Goal: Task Accomplishment & Management: Use online tool/utility

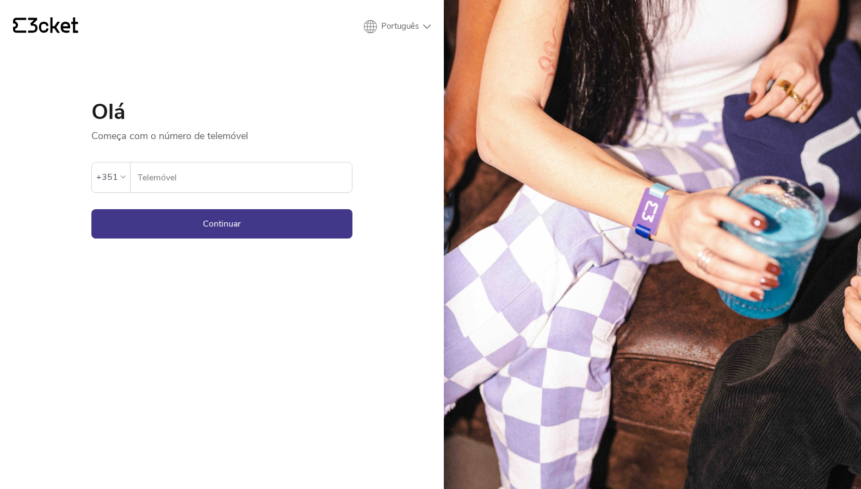
click at [199, 190] on input "Telemóvel" at bounding box center [244, 178] width 215 height 30
click at [197, 182] on input "Telemóvel" at bounding box center [244, 178] width 215 height 30
click at [183, 181] on input "Telemóvel" at bounding box center [244, 178] width 215 height 30
type input "938379003"
click at [202, 225] on button "Continuar" at bounding box center [221, 223] width 261 height 29
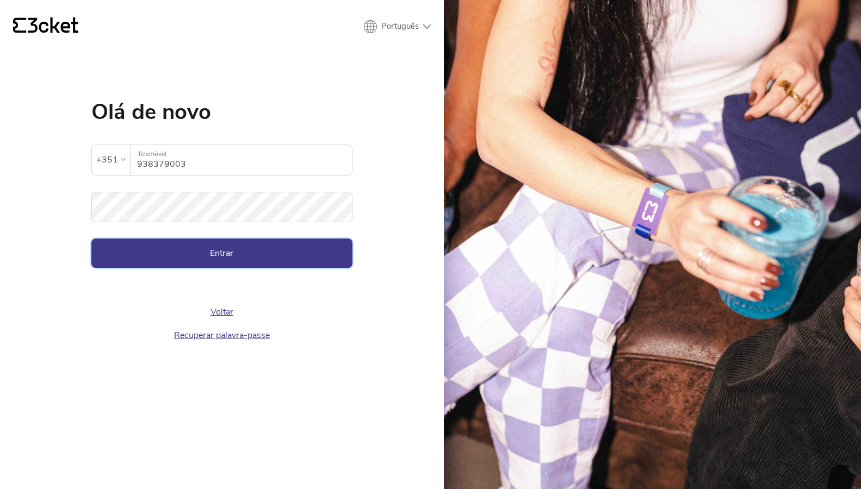
click at [204, 253] on button "Entrar" at bounding box center [221, 253] width 261 height 29
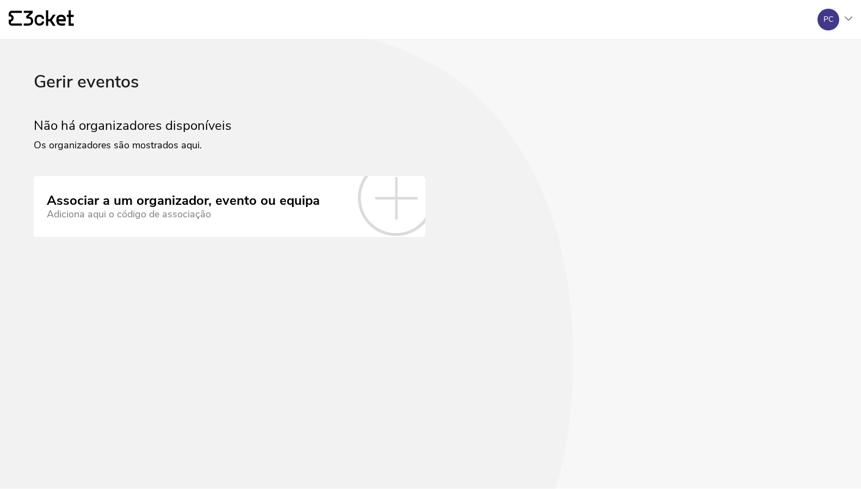
click at [392, 200] on icon at bounding box center [396, 198] width 76 height 76
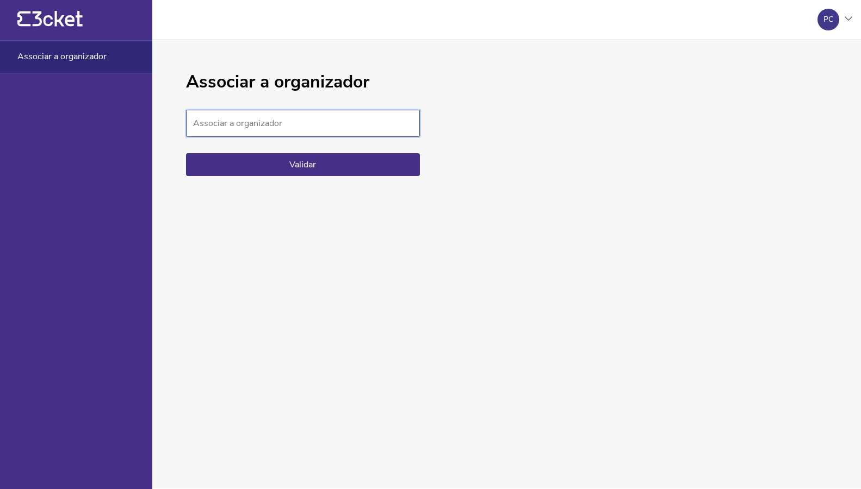
click at [292, 113] on input "Associar a organizador" at bounding box center [303, 123] width 234 height 27
click at [266, 135] on input "Associar a organizador" at bounding box center [303, 123] width 234 height 27
click at [262, 127] on input "Associar a organizador" at bounding box center [303, 123] width 234 height 27
paste input "935c0b89e4ae49c28bb4fcc1e4cdccea"
type input "935c0b89e4ae49c28bb4fcc1e4cdccea"
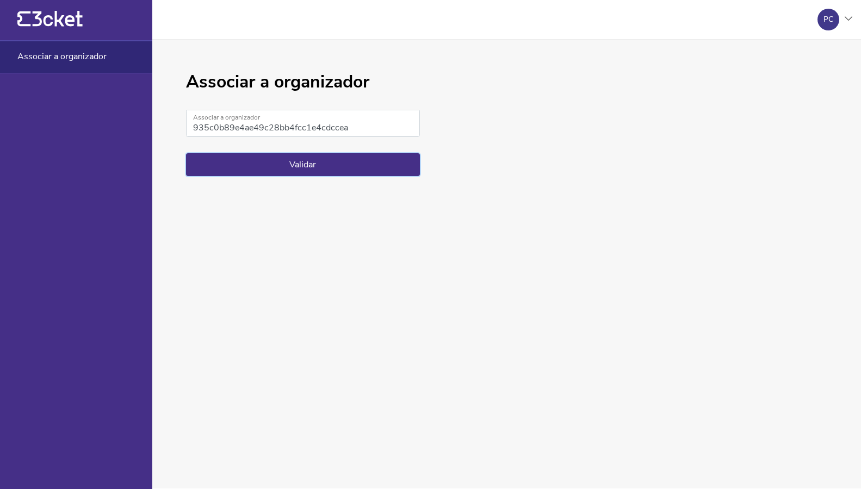
click at [275, 158] on button "Validar" at bounding box center [303, 164] width 234 height 23
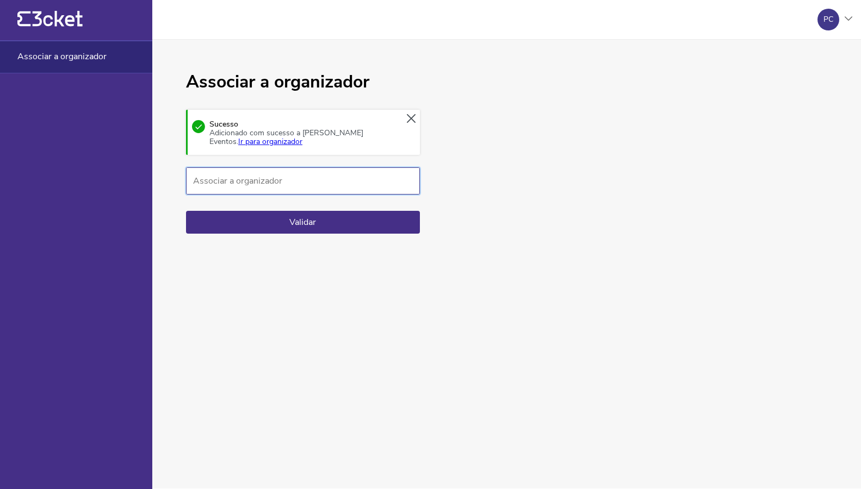
click at [237, 180] on input "Associar a organizador" at bounding box center [303, 181] width 234 height 27
click at [307, 221] on button "Validar" at bounding box center [303, 222] width 234 height 23
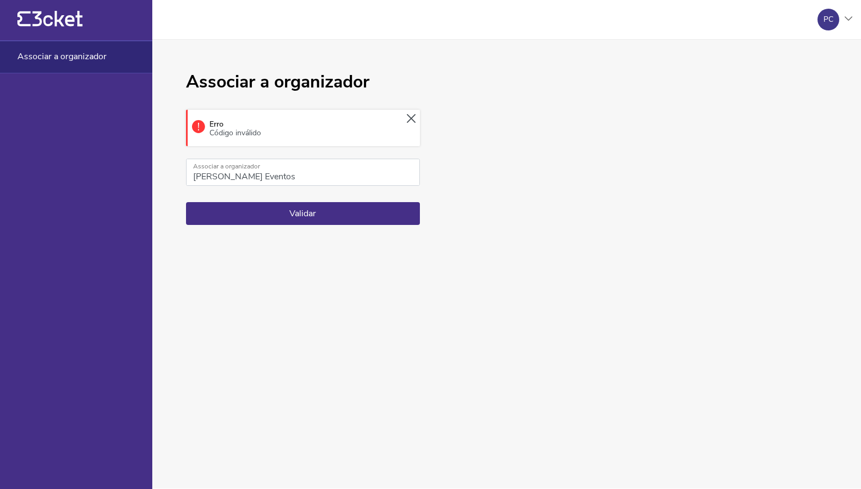
click at [407, 116] on icon at bounding box center [411, 118] width 9 height 9
click at [407, 159] on input "Paula Carvalho Eventos" at bounding box center [303, 172] width 234 height 27
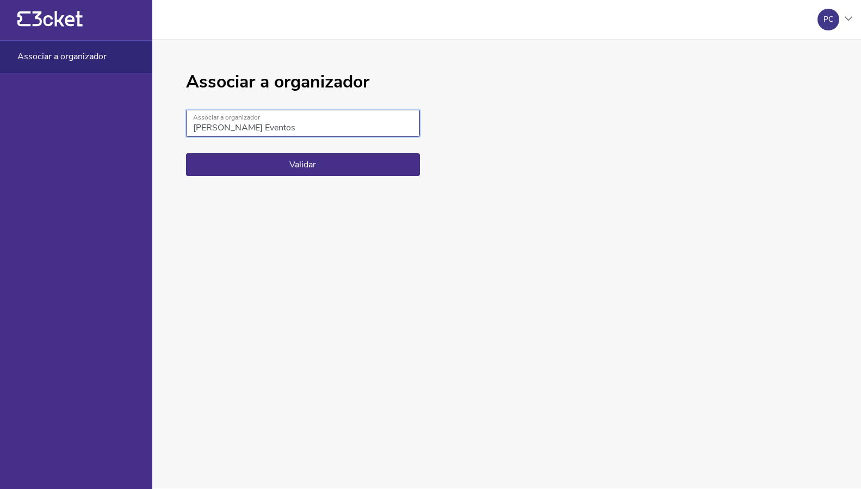
drag, startPoint x: 305, startPoint y: 128, endPoint x: 173, endPoint y: 117, distance: 131.5
click at [173, 117] on div "Associar a organizador Paula Carvalho Eventos Associar a organizador Validar" at bounding box center [506, 264] width 709 height 449
click at [276, 126] on input "Paula Carvalho Eventos" at bounding box center [303, 123] width 234 height 27
drag, startPoint x: 299, startPoint y: 124, endPoint x: 167, endPoint y: 121, distance: 132.2
click at [167, 121] on div "Associar a organizador Paula Carvalho Eventos Associar a organizador Validar" at bounding box center [506, 264] width 709 height 449
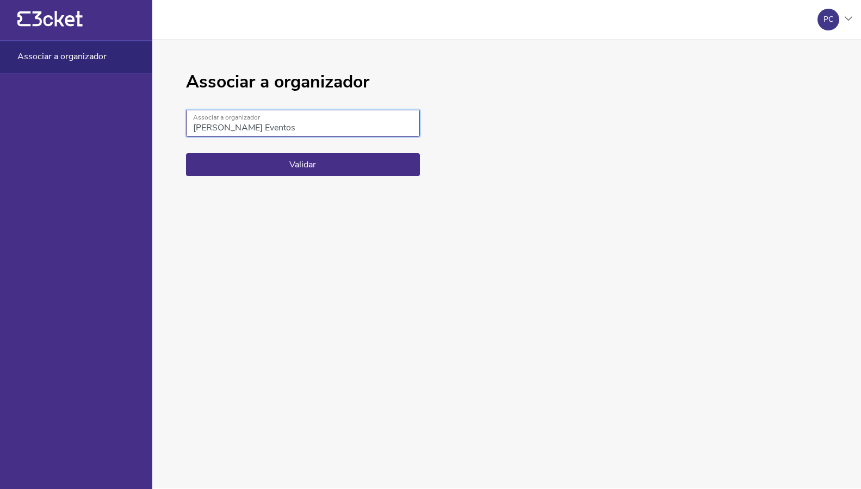
paste input "935c0b89e4ae49c28bb4fcc1e4cdccea"
type input "935c0b89e4ae49c28bb4fcc1e4cdccea"
click at [286, 158] on button "Validar" at bounding box center [303, 164] width 234 height 23
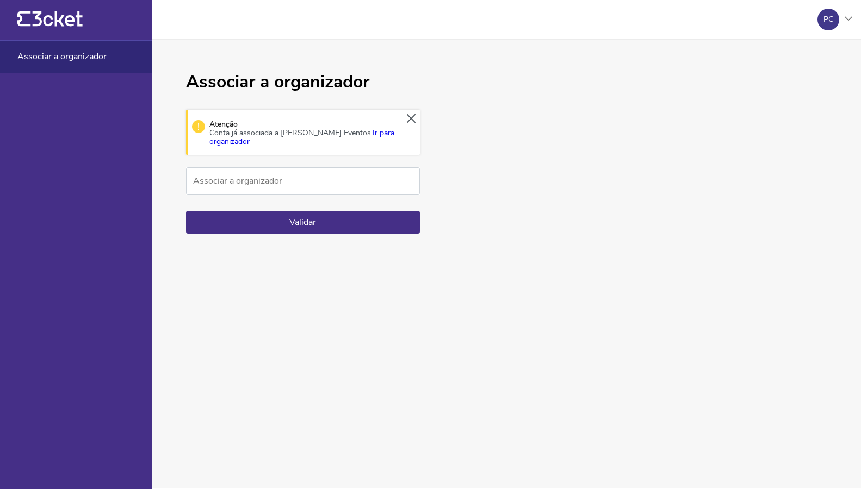
click at [379, 134] on link "Ir para organizador" at bounding box center [301, 137] width 185 height 19
